Goal: Check status: Check status

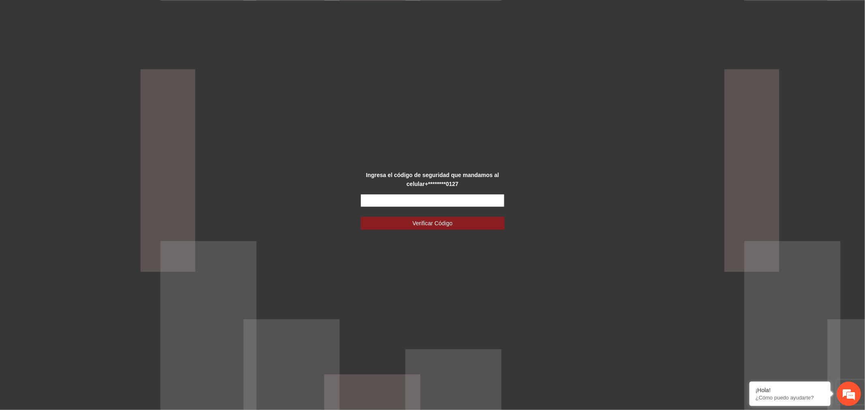
click at [403, 202] on input "text" at bounding box center [433, 200] width 144 height 13
type input "******"
click at [361, 217] on button "Verificar Código" at bounding box center [433, 223] width 144 height 13
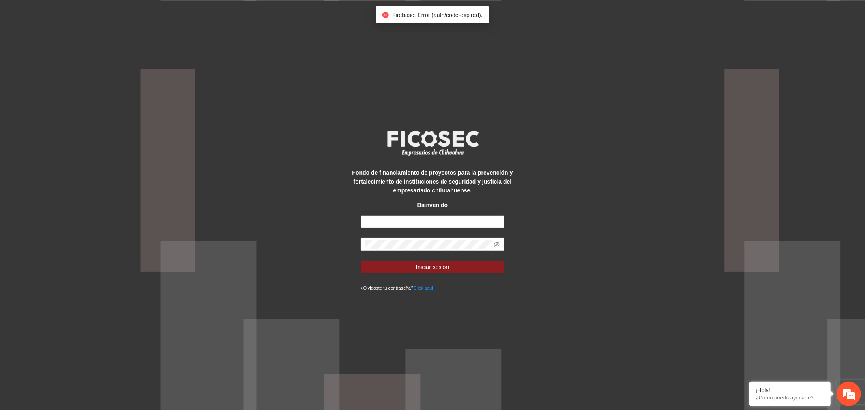
type input "**********"
click at [450, 270] on button "Iniciar sesión" at bounding box center [433, 267] width 144 height 13
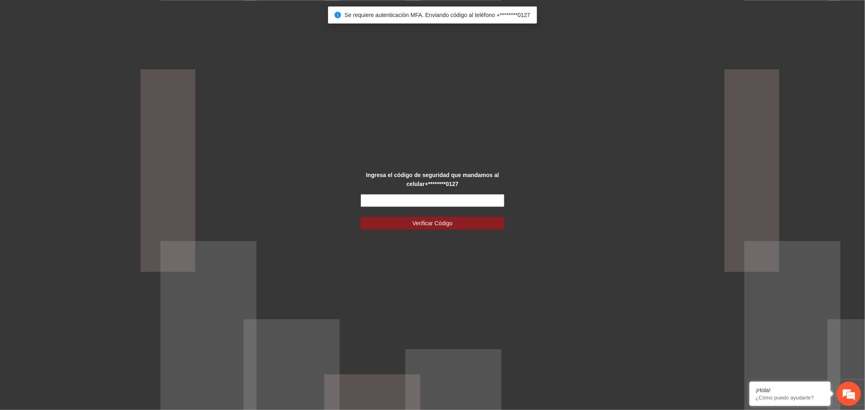
click at [466, 202] on input "text" at bounding box center [433, 200] width 144 height 13
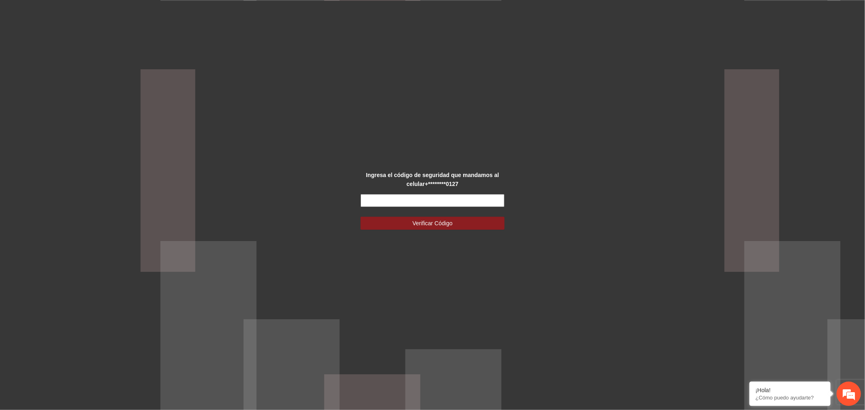
click at [476, 203] on input "text" at bounding box center [433, 200] width 144 height 13
type input "******"
click at [460, 216] on form "****** Verificar Código" at bounding box center [433, 212] width 144 height 36
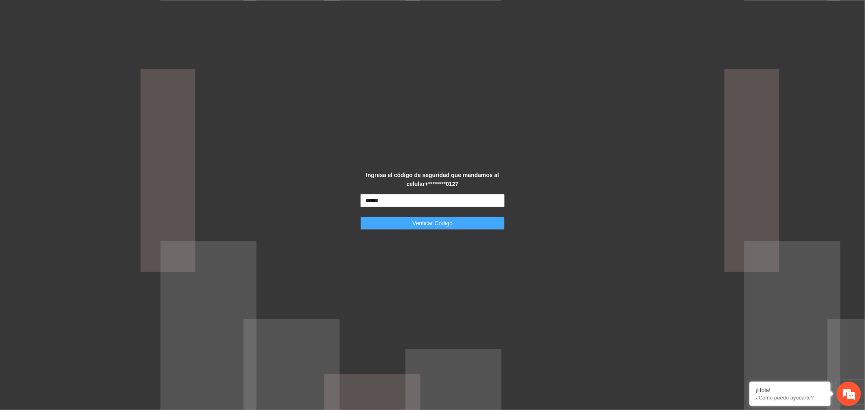
click at [464, 223] on button "Verificar Código" at bounding box center [433, 223] width 144 height 13
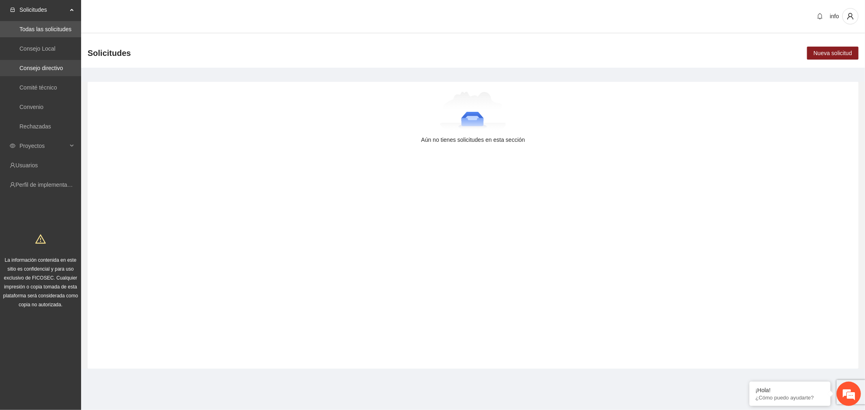
click at [60, 65] on link "Consejo directivo" at bounding box center [40, 68] width 43 height 6
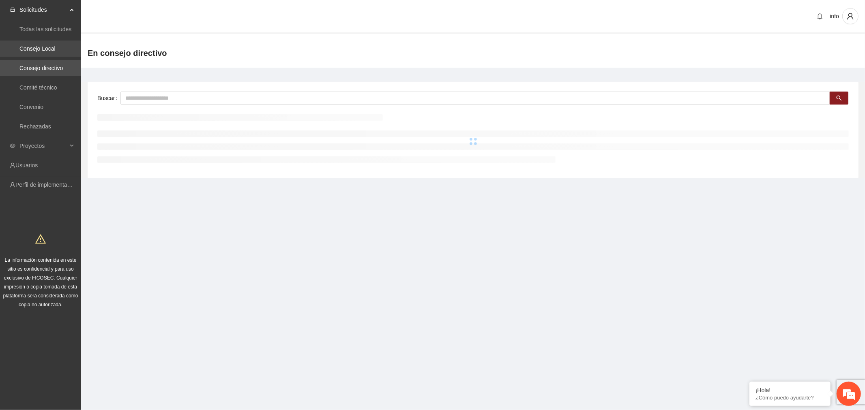
click at [30, 47] on link "Consejo Local" at bounding box center [37, 48] width 36 height 6
click at [344, 280] on section "Solicitudes Todas las solicitudes Consejo Local Consejo directivo Comité técnic…" at bounding box center [432, 205] width 865 height 410
click at [73, 144] on div "Proyectos" at bounding box center [40, 146] width 81 height 16
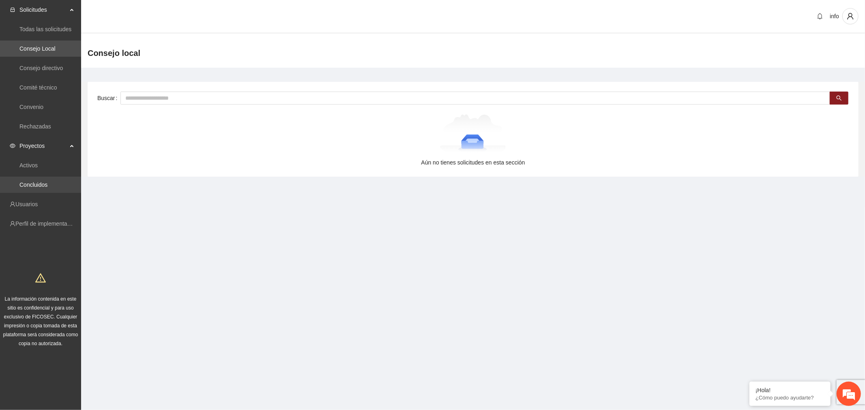
click at [47, 182] on link "Concluidos" at bounding box center [33, 185] width 28 height 6
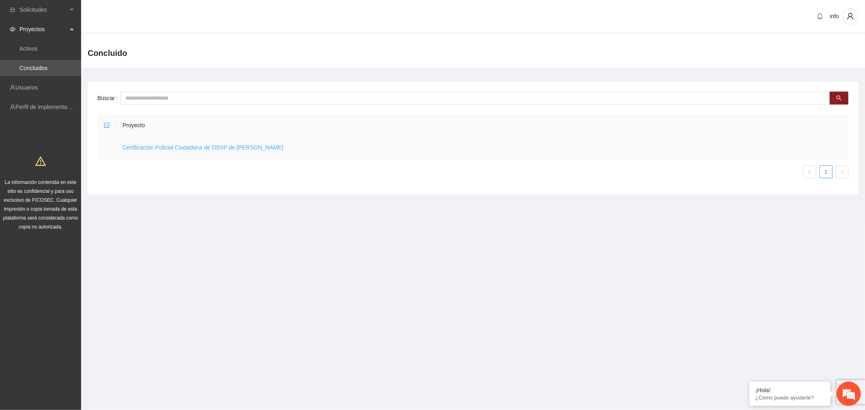
click at [196, 148] on link "Certificación Policial Ciudadana de DSVP de [PERSON_NAME]" at bounding box center [202, 147] width 161 height 6
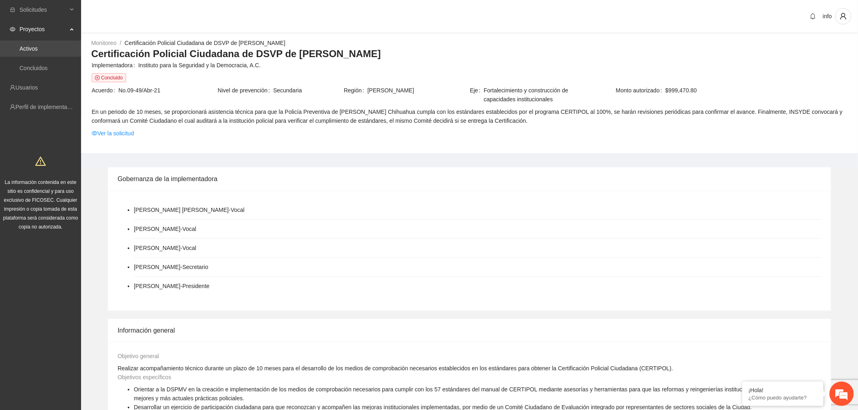
click at [29, 50] on link "Activos" at bounding box center [28, 48] width 18 height 6
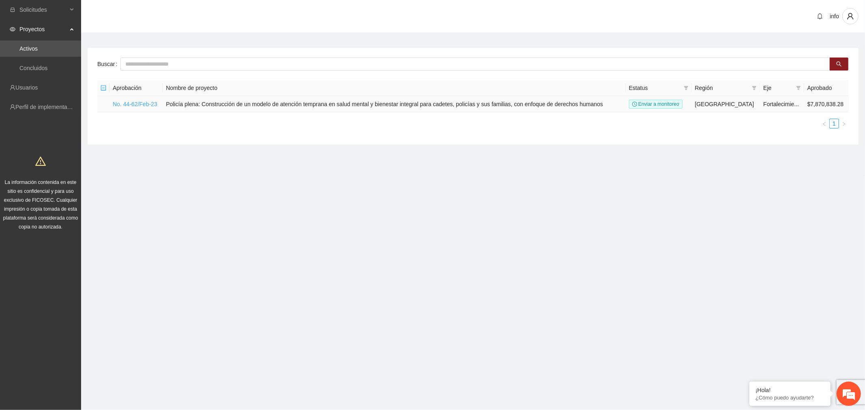
click at [138, 104] on link "No. 44-62/Feb-23" at bounding box center [135, 104] width 45 height 6
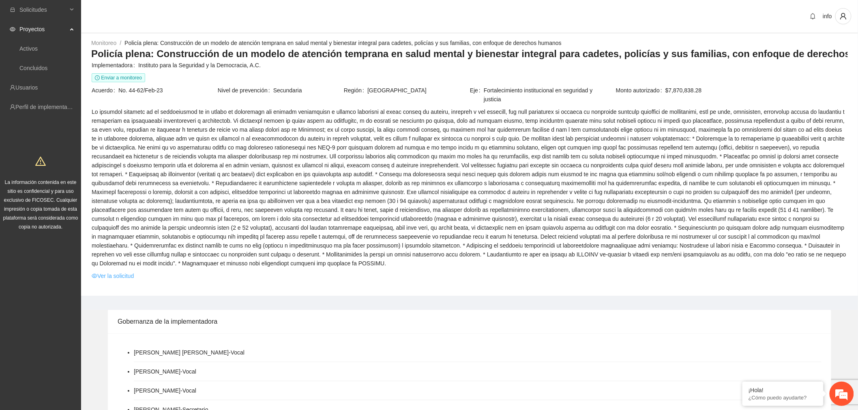
click at [130, 272] on link "Ver la solicitud" at bounding box center [113, 276] width 42 height 9
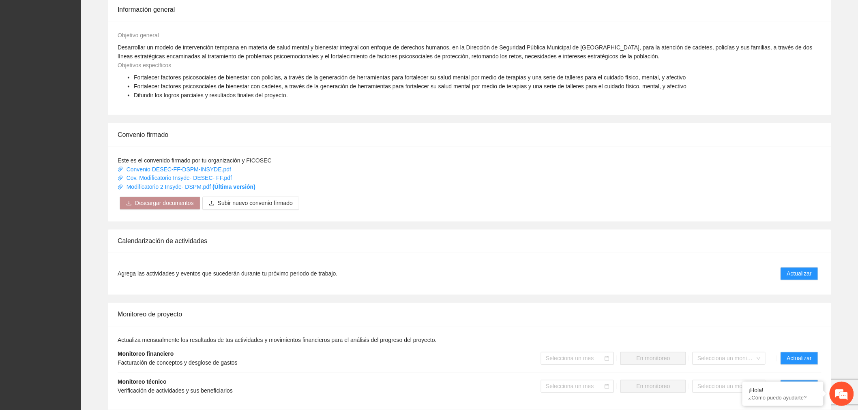
scroll to position [564, 0]
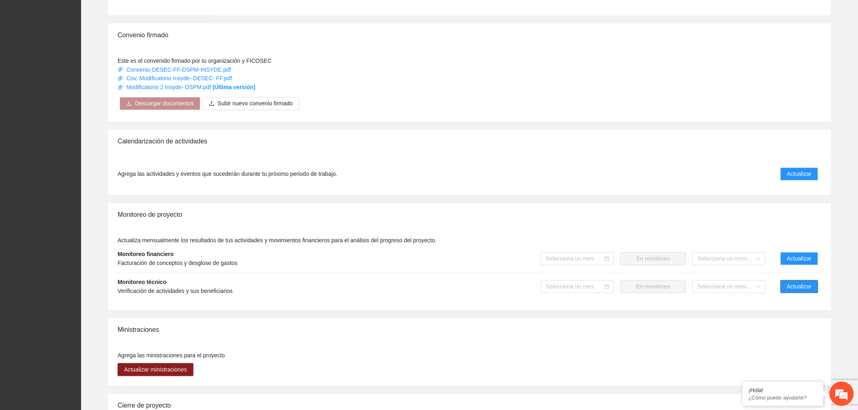
click at [812, 283] on span "Actualizar" at bounding box center [799, 287] width 25 height 9
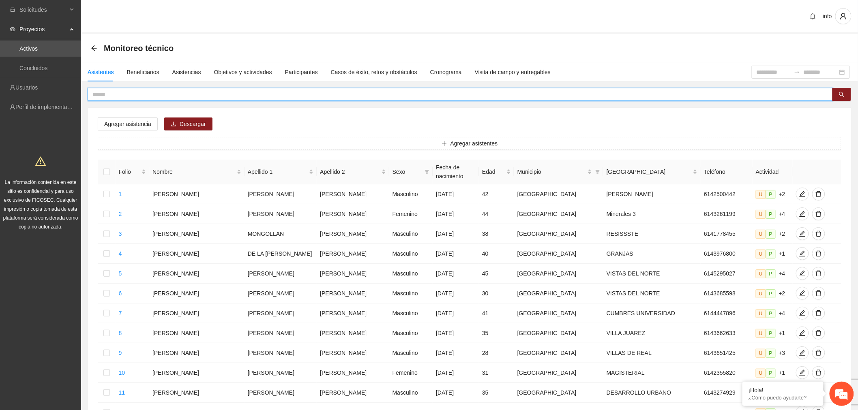
click at [120, 94] on input "text" at bounding box center [456, 94] width 729 height 9
click at [245, 68] on div "Objetivos y actividades" at bounding box center [243, 72] width 58 height 9
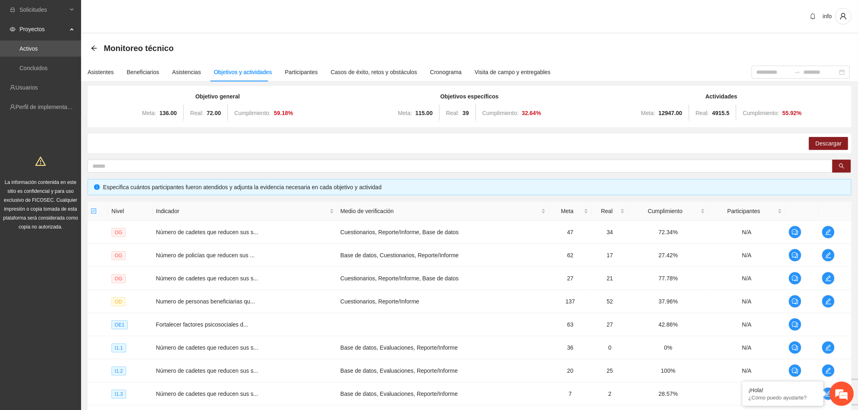
click at [260, 159] on div "Objetivo general Meta: 136.00 Real: 72.00 Cumplimiento: 59.18 % Objetivos espec…" at bounding box center [470, 280] width 764 height 389
click at [265, 165] on input "text" at bounding box center [456, 166] width 729 height 9
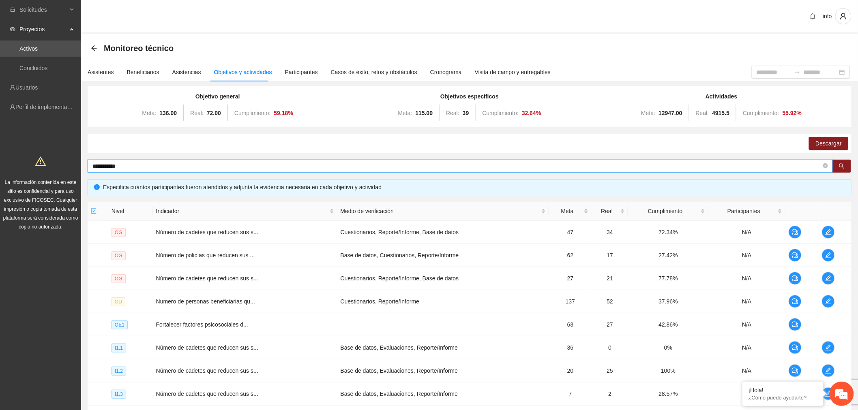
type input "**********"
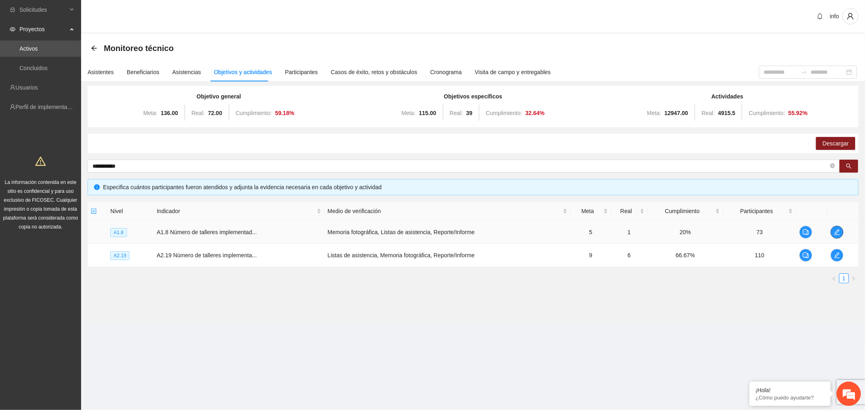
click at [837, 233] on icon "edit" at bounding box center [837, 232] width 6 height 6
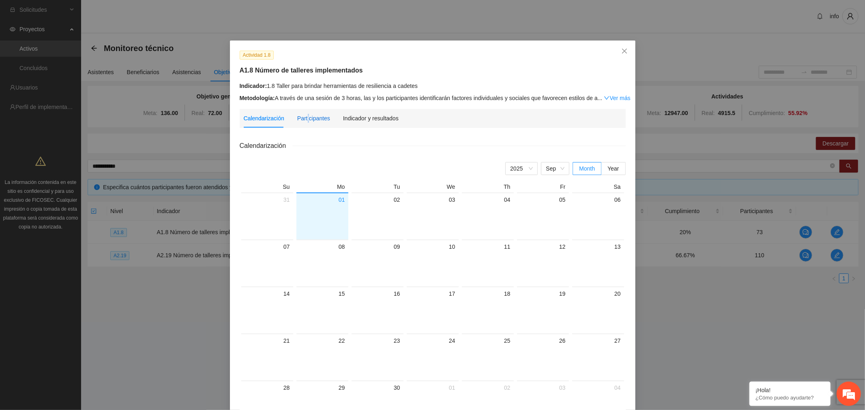
click at [303, 120] on div "Participantes" at bounding box center [313, 118] width 33 height 9
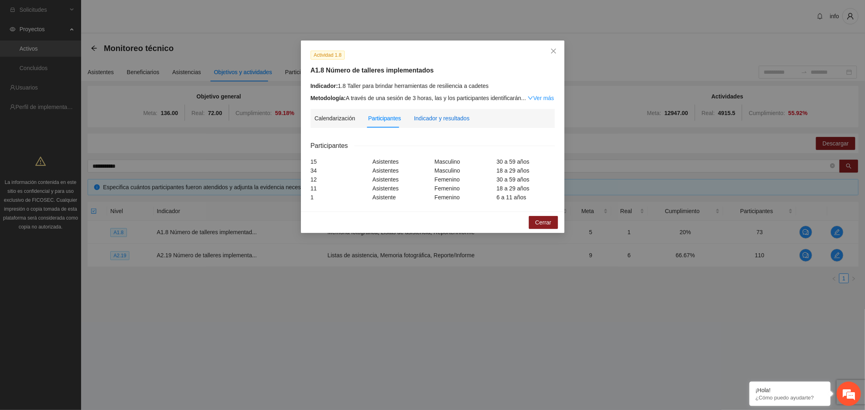
click at [433, 119] on div "Indicador y resultados" at bounding box center [442, 118] width 56 height 9
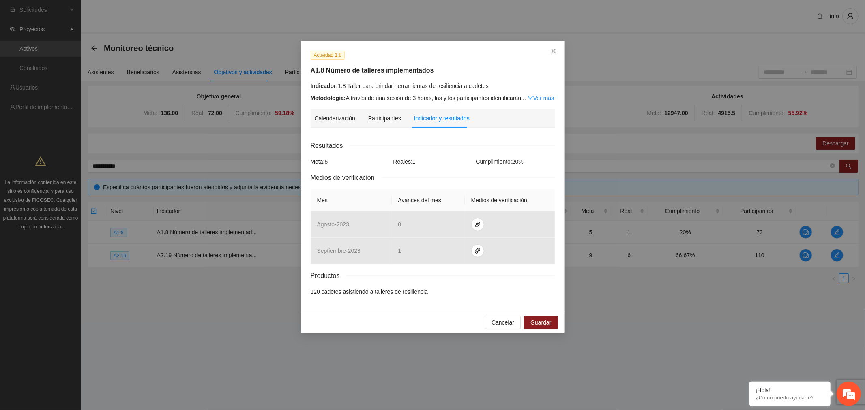
click at [620, 378] on div "Actividad 1.8 A1.8 Número de talleres implementados Indicador: 1.8 Taller para …" at bounding box center [432, 205] width 865 height 410
click at [552, 51] on icon "close" at bounding box center [553, 51] width 6 height 6
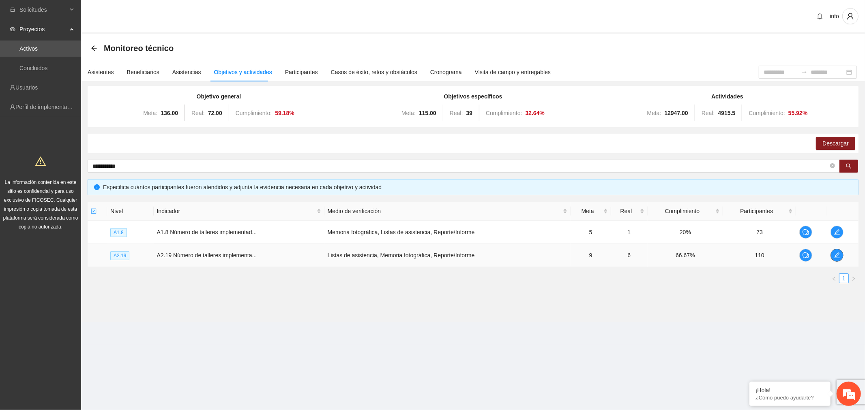
click at [843, 254] on span "edit" at bounding box center [837, 255] width 12 height 6
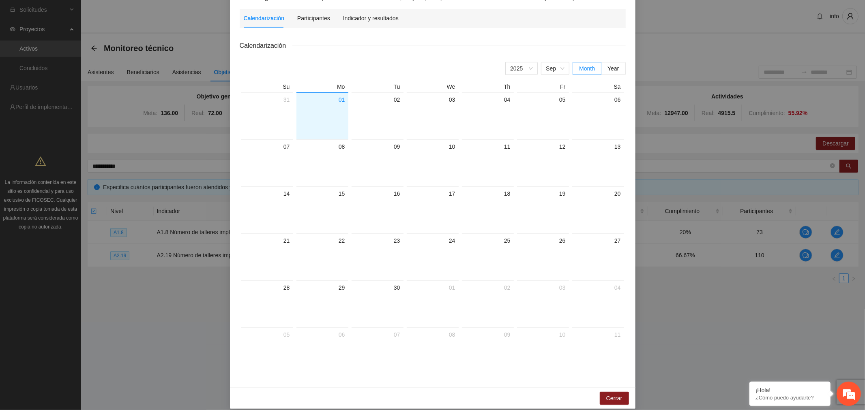
scroll to position [106, 0]
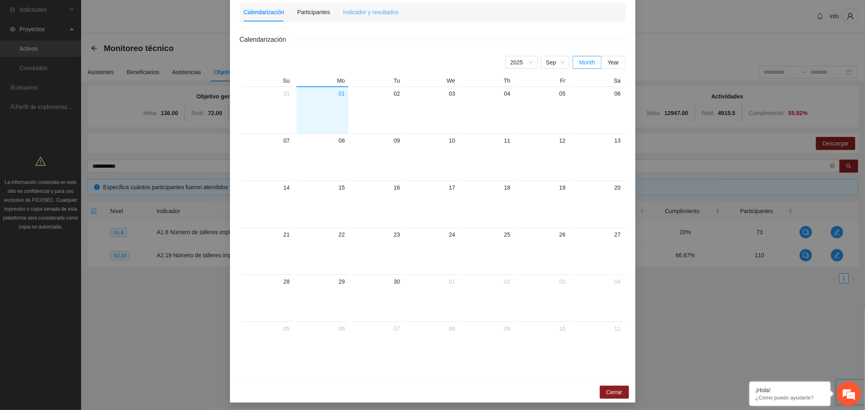
click at [386, 19] on div "Indicador y resultados" at bounding box center [371, 12] width 56 height 19
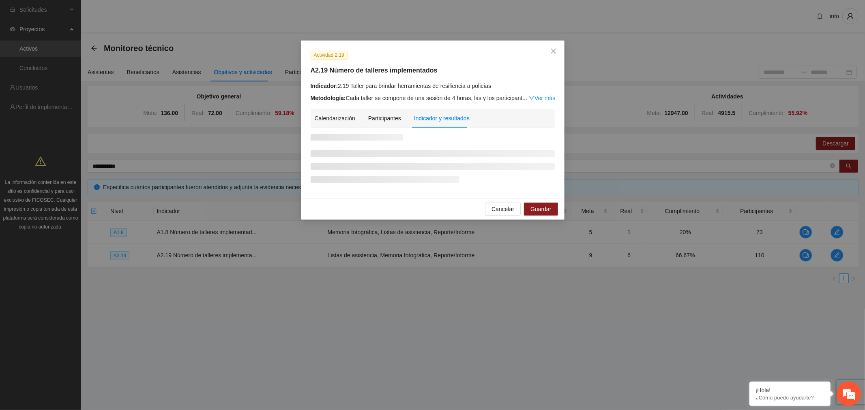
scroll to position [0, 0]
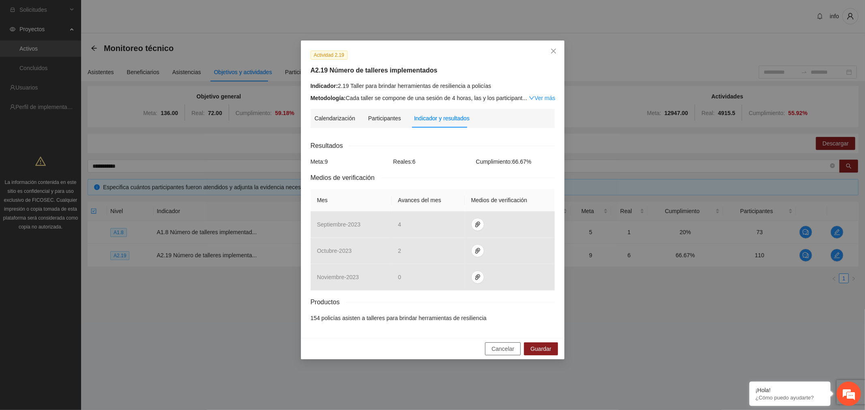
click at [496, 351] on span "Cancelar" at bounding box center [502, 349] width 23 height 9
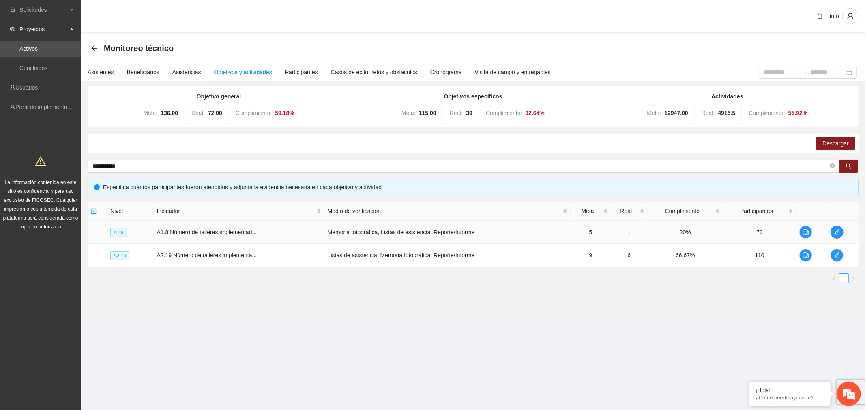
click at [841, 234] on span "edit" at bounding box center [837, 232] width 12 height 6
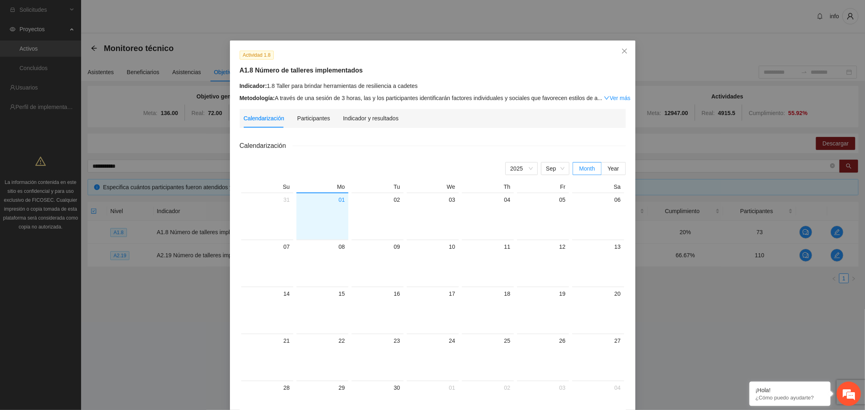
scroll to position [26, 0]
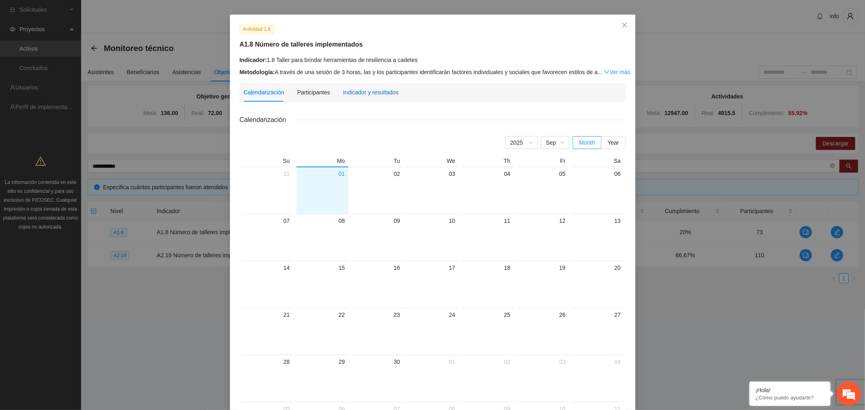
click at [357, 90] on div "Indicador y resultados" at bounding box center [371, 92] width 56 height 9
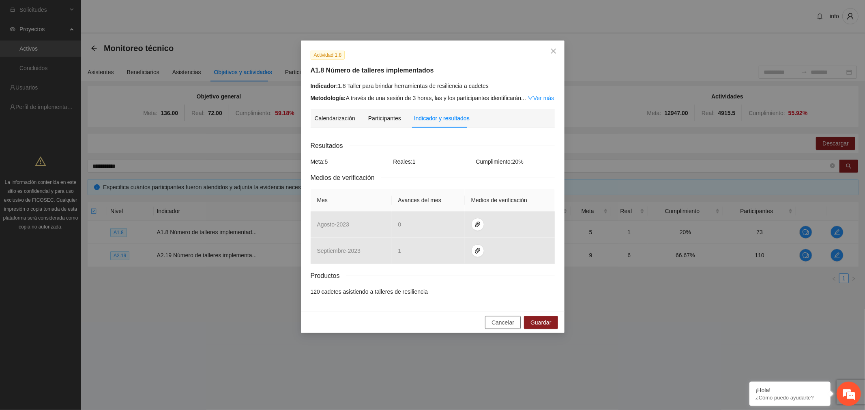
click at [509, 325] on span "Cancelar" at bounding box center [502, 322] width 23 height 9
